Goal: Find specific page/section: Find specific page/section

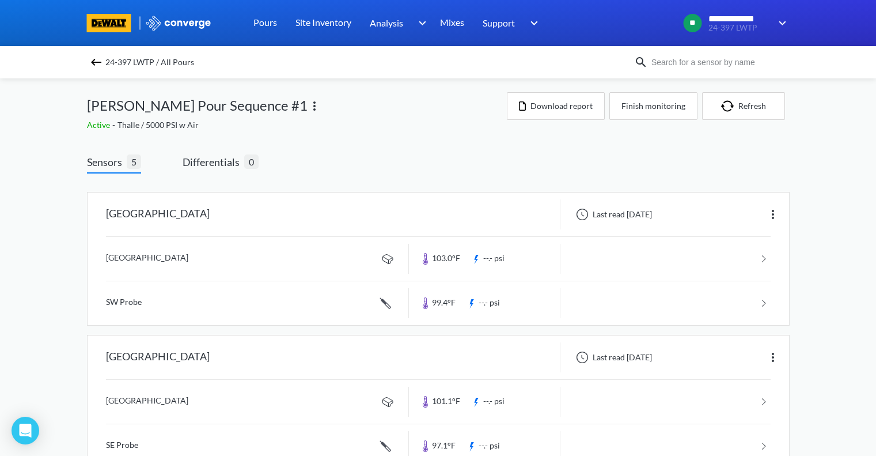
scroll to position [306, 0]
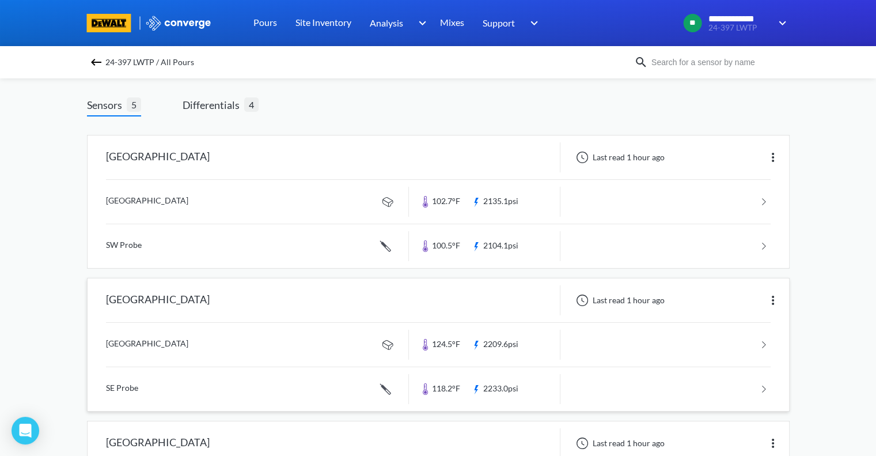
scroll to position [58, 0]
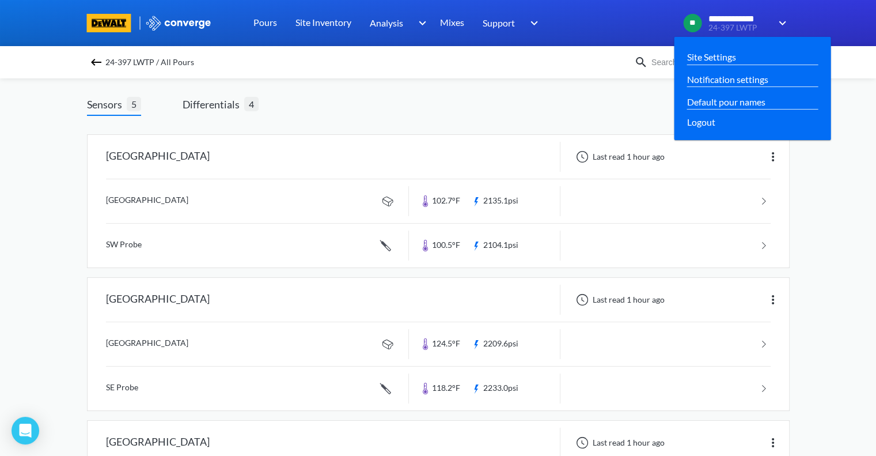
click at [787, 22] on img at bounding box center [780, 23] width 18 height 14
click at [721, 54] on link "Site Settings" at bounding box center [711, 57] width 49 height 14
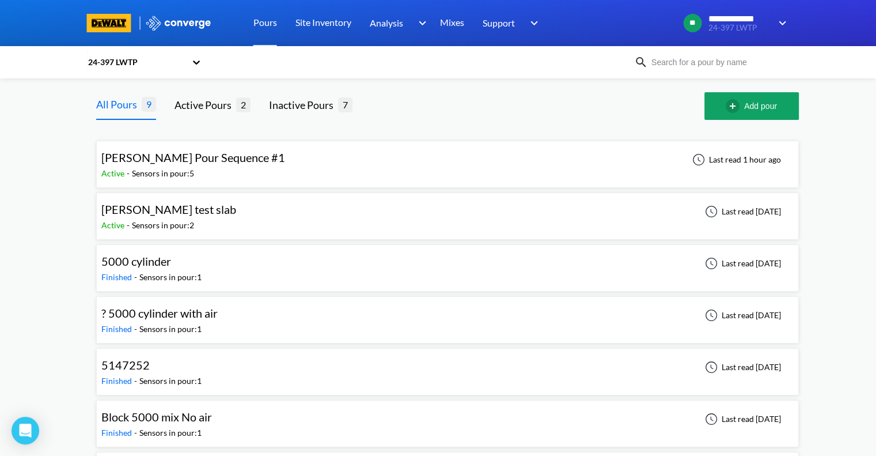
click at [207, 161] on span "[PERSON_NAME] Pour Sequence #1" at bounding box center [193, 157] width 184 height 14
